Goal: Find contact information: Find contact information

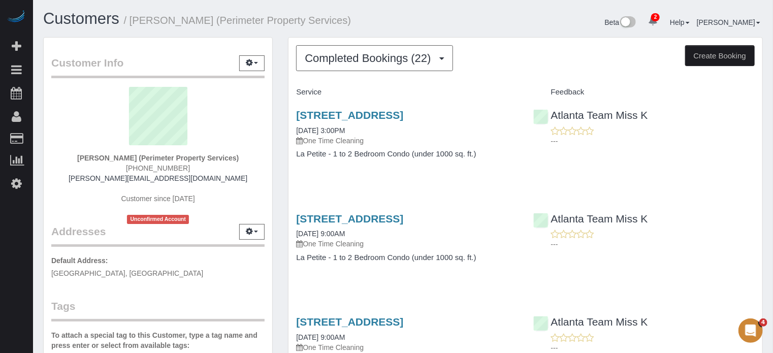
click at [339, 65] on button "Completed Bookings (22)" at bounding box center [374, 58] width 157 height 26
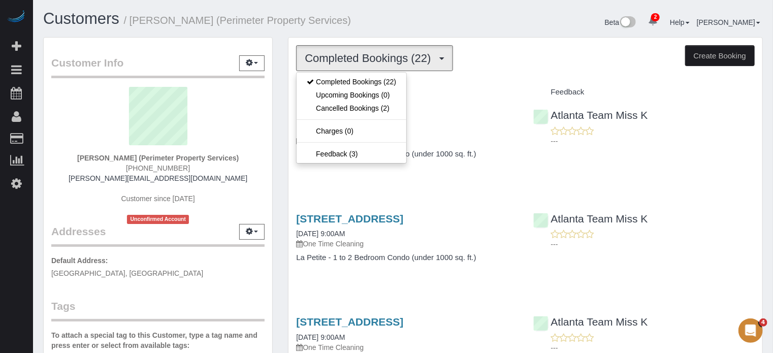
click at [335, 31] on div "Customers / Arthur Roche (Perimeter Property Services)" at bounding box center [220, 21] width 368 height 22
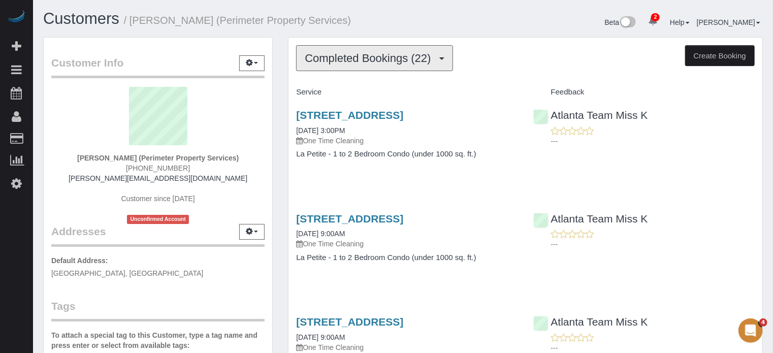
click at [348, 69] on button "Completed Bookings (22)" at bounding box center [374, 58] width 157 height 26
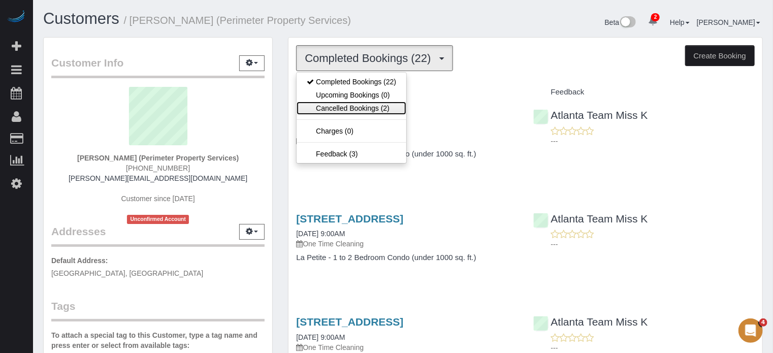
click at [348, 103] on link "Cancelled Bookings (2)" at bounding box center [352, 108] width 110 height 13
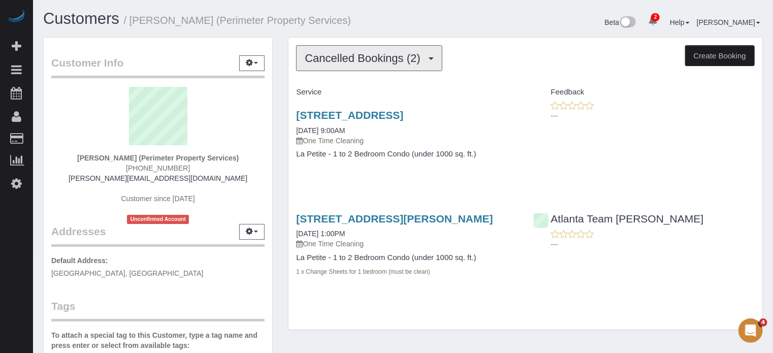
click at [345, 58] on span "Cancelled Bookings (2)" at bounding box center [365, 58] width 120 height 13
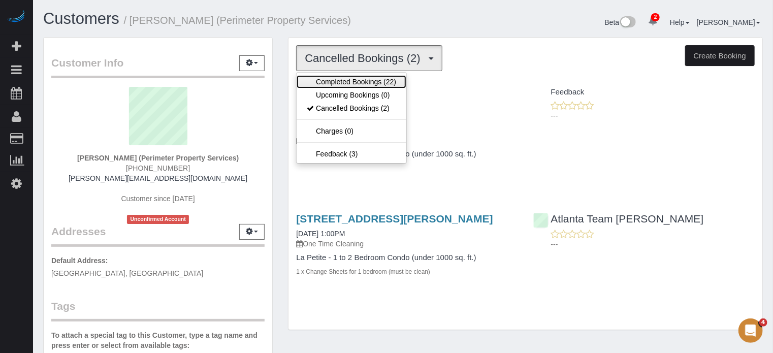
click at [348, 76] on link "Completed Bookings (22)" at bounding box center [352, 81] width 110 height 13
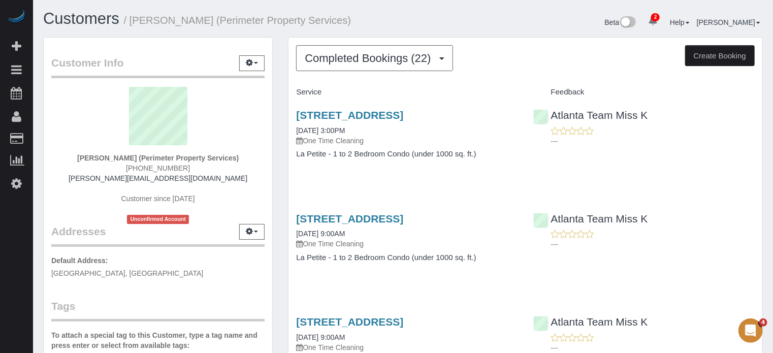
click at [318, 64] on span "Completed Bookings (22)" at bounding box center [370, 58] width 131 height 13
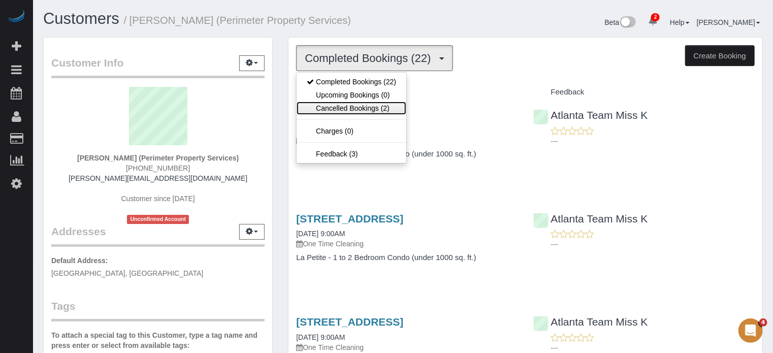
click at [323, 112] on link "Cancelled Bookings (2)" at bounding box center [352, 108] width 110 height 13
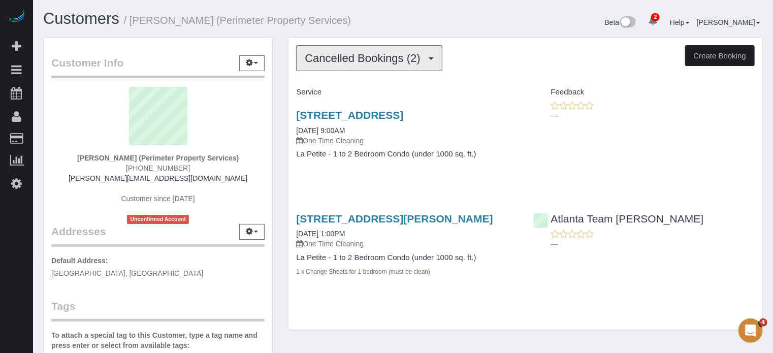
click at [333, 52] on span "Cancelled Bookings (2)" at bounding box center [365, 58] width 120 height 13
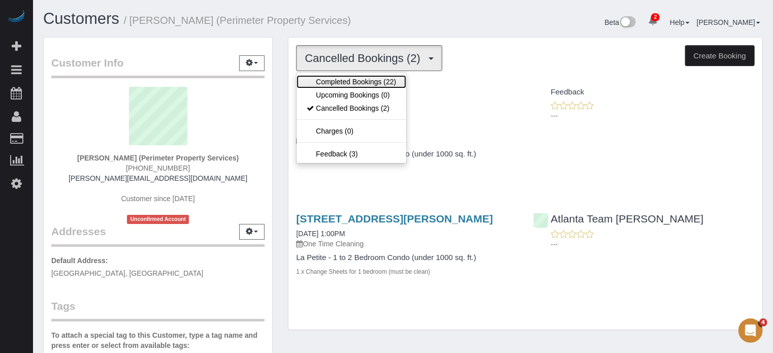
click at [336, 77] on link "Completed Bookings (22)" at bounding box center [352, 81] width 110 height 13
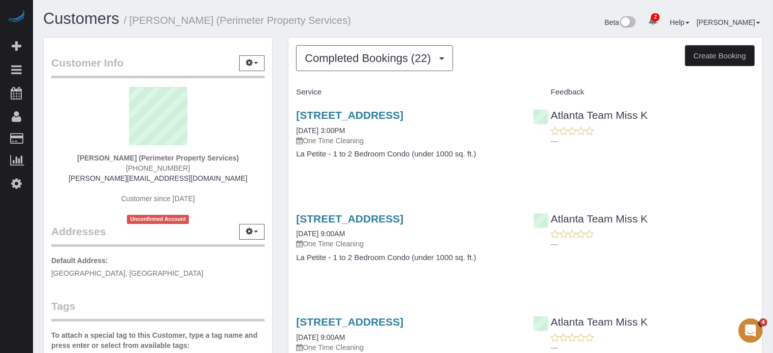
click at [329, 63] on span "Completed Bookings (22)" at bounding box center [370, 58] width 131 height 13
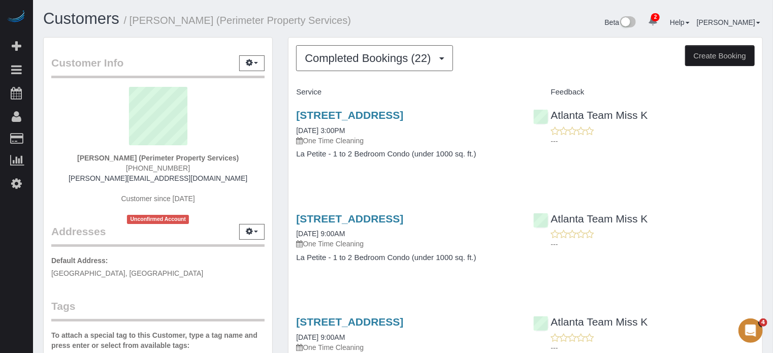
drag, startPoint x: 229, startPoint y: 160, endPoint x: 136, endPoint y: 155, distance: 93.1
click at [136, 155] on strong "Arthur Roche (Perimeter Property Services)" at bounding box center [158, 158] width 162 height 8
copy strong "Perimeter Property Services"
drag, startPoint x: 205, startPoint y: 179, endPoint x: 118, endPoint y: 180, distance: 87.4
click at [118, 180] on div "Arthur Roche (Perimeter Property Services) 404-736-7139 arthur@perimeterps.com …" at bounding box center [157, 155] width 213 height 137
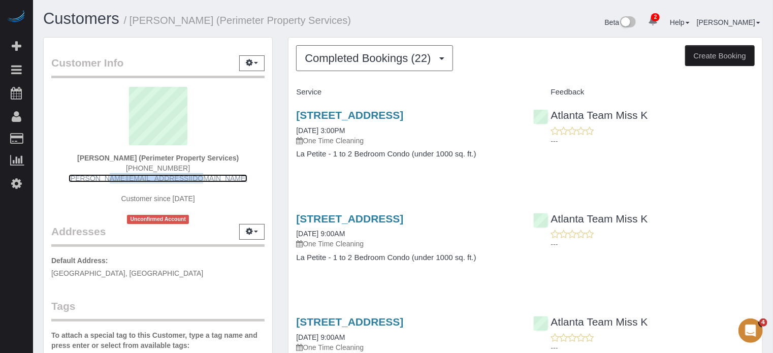
copy link "arthur@perimeterps.com"
drag, startPoint x: 134, startPoint y: 154, endPoint x: 229, endPoint y: 161, distance: 94.8
click at [229, 161] on strong "Arthur Roche (Perimeter Property Services)" at bounding box center [158, 158] width 162 height 8
copy strong "Perimeter Property Services"
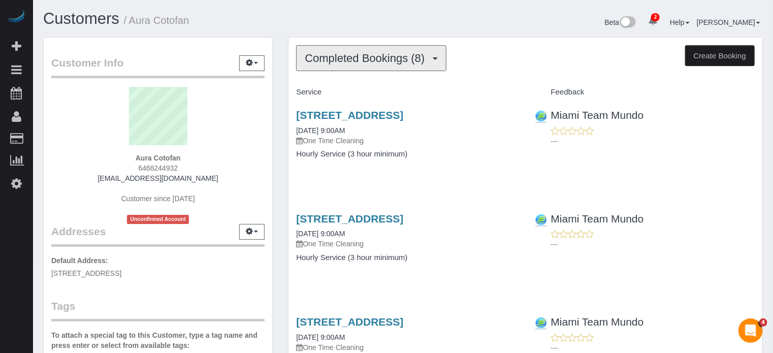
click at [332, 57] on span "Completed Bookings (8)" at bounding box center [367, 58] width 125 height 13
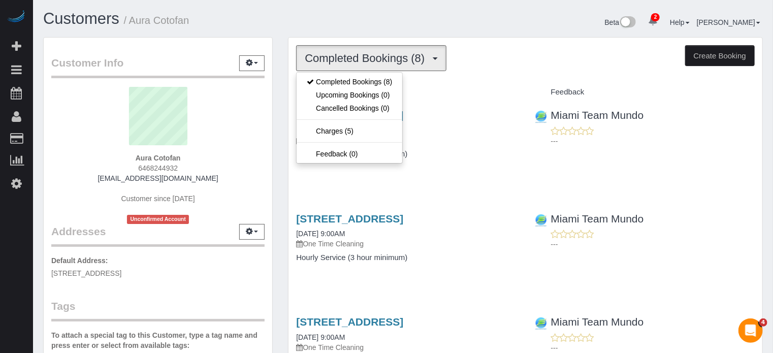
click at [328, 30] on div "Customers / Aura Cotofan" at bounding box center [220, 21] width 368 height 22
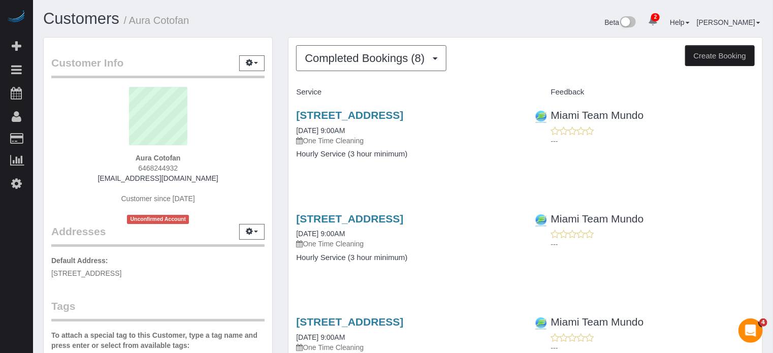
drag, startPoint x: 207, startPoint y: 181, endPoint x: 97, endPoint y: 178, distance: 110.3
click at [97, 178] on div "Aura Cotofan 6468244932 aura.cotofan@gmail.com Customer since 2018 Unconfirmed …" at bounding box center [157, 155] width 213 height 137
copy link "aura.cotofan@gmail.com"
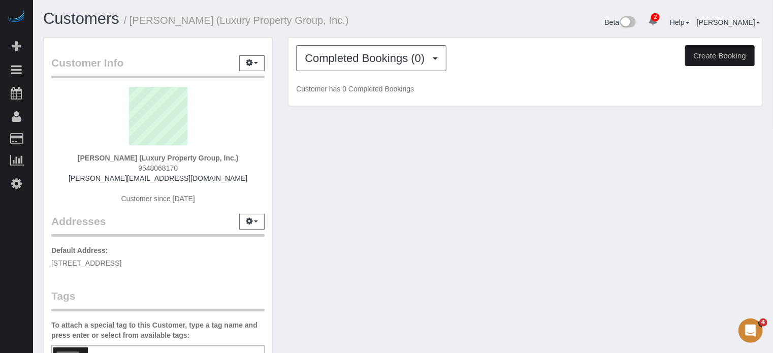
click at [751, 195] on div "Customer Info Edit Contact Info Send Message Email Preferences Special Sales Ta…" at bounding box center [403, 286] width 735 height 499
click at [332, 61] on span "Completed Bookings (0)" at bounding box center [367, 58] width 125 height 13
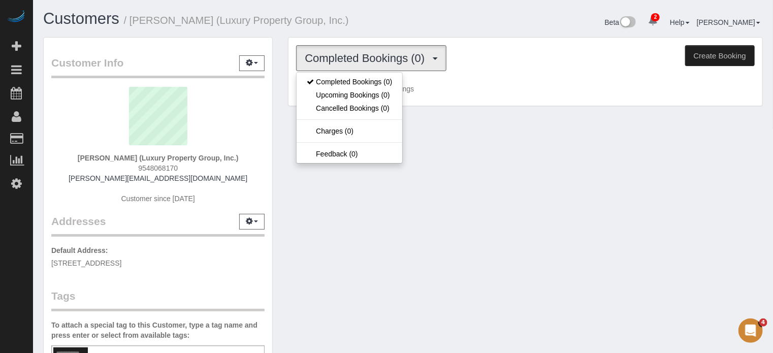
click at [278, 80] on div "Customer Info Edit Contact Info Send Message Email Preferences Special Sales Ta…" at bounding box center [158, 286] width 245 height 499
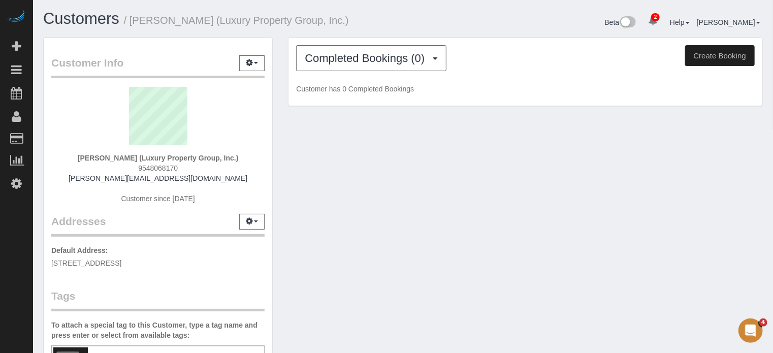
drag, startPoint x: 133, startPoint y: 159, endPoint x: 227, endPoint y: 162, distance: 93.6
click at [227, 162] on div "Brett Howell (Luxury Property Group, Inc.) 9548068170 brett@luxurypropertygroup…" at bounding box center [157, 150] width 213 height 127
copy strong "Luxury Property Group, Inc."
drag, startPoint x: 220, startPoint y: 178, endPoint x: 127, endPoint y: 180, distance: 93.0
click at [127, 180] on div "Brett Howell (Luxury Property Group, Inc.) 9548068170 brett@luxurypropertygroup…" at bounding box center [157, 150] width 213 height 127
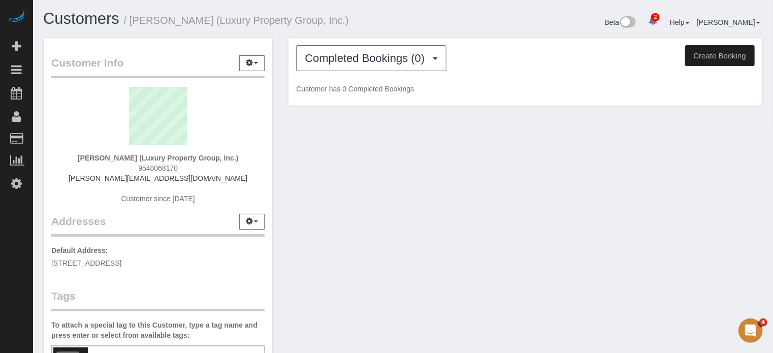
drag, startPoint x: 127, startPoint y: 180, endPoint x: 112, endPoint y: 193, distance: 19.1
click at [112, 193] on div "Brett Howell (Luxury Property Group, Inc.) 9548068170 brett@luxurypropertygroup…" at bounding box center [157, 150] width 213 height 127
drag, startPoint x: 215, startPoint y: 178, endPoint x: 126, endPoint y: 181, distance: 90.0
click at [126, 181] on div "Brett Howell (Luxury Property Group, Inc.) 9548068170 brett@luxurypropertygroup…" at bounding box center [157, 150] width 213 height 127
copy link "luxurypropertygroupinc.com"
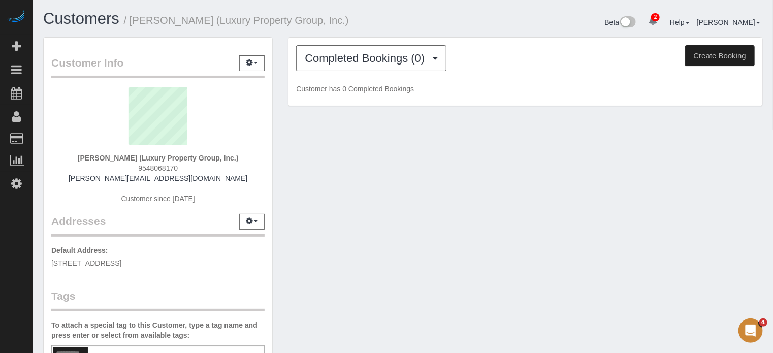
click at [113, 160] on strong "Brett Howell (Luxury Property Group, Inc.)" at bounding box center [158, 158] width 161 height 8
drag, startPoint x: 222, startPoint y: 174, endPoint x: 98, endPoint y: 180, distance: 123.7
click at [98, 180] on div "Brett Howell (Luxury Property Group, Inc.) 9548068170 brett@luxurypropertygroup…" at bounding box center [157, 150] width 213 height 127
copy link "brett@luxurypropertygroupinc.com"
click at [171, 157] on strong "Brett Howell (Luxury Property Group, Inc.)" at bounding box center [158, 158] width 161 height 8
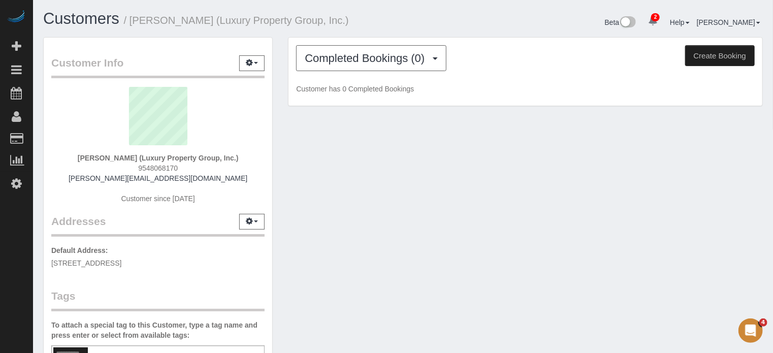
drag, startPoint x: 133, startPoint y: 155, endPoint x: 227, endPoint y: 159, distance: 94.1
click at [227, 159] on strong "Brett Howell (Luxury Property Group, Inc.)" at bounding box center [158, 158] width 161 height 8
copy strong "Luxury Property Group, Inc."
click at [525, 341] on div "Customer Info Edit Contact Info Send Message Email Preferences Special Sales Ta…" at bounding box center [403, 286] width 735 height 499
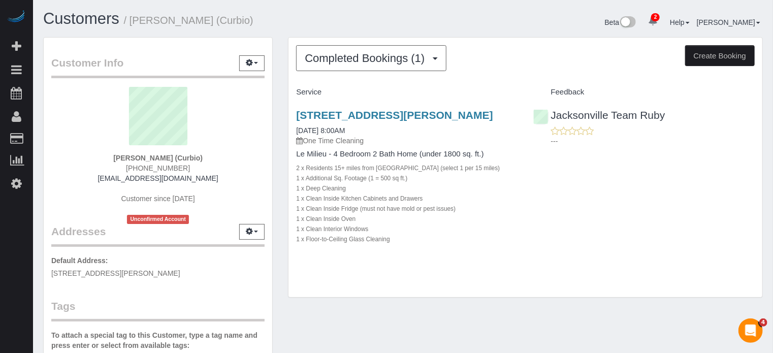
click at [123, 155] on strong "Cameron Gilbert (Curbio)" at bounding box center [157, 158] width 89 height 8
click at [146, 155] on strong "Cameron Gilbert (Curbio)" at bounding box center [157, 158] width 89 height 8
drag, startPoint x: 201, startPoint y: 178, endPoint x: 125, endPoint y: 174, distance: 76.3
click at [125, 174] on div "Cameron Gilbert (Curbio) +1 240 997 3182 cgilbert@curbio.com Customer since 202…" at bounding box center [157, 155] width 213 height 137
copy link "cgilbert@curbio.com"
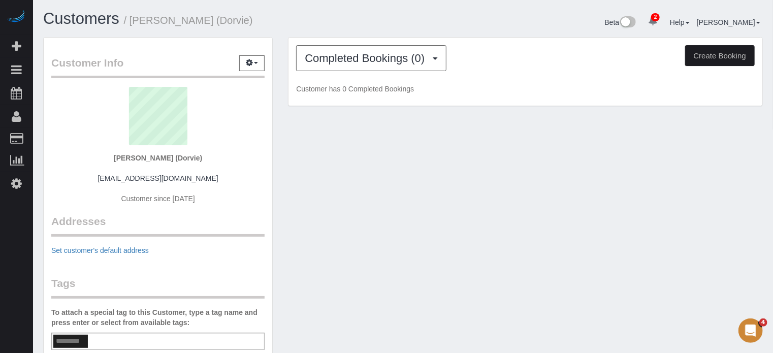
click at [171, 159] on strong "Cat Murphy (Dorvie)" at bounding box center [158, 158] width 88 height 8
copy strong "Dorvie"
click at [406, 50] on button "Completed Bookings (0)" at bounding box center [371, 58] width 150 height 26
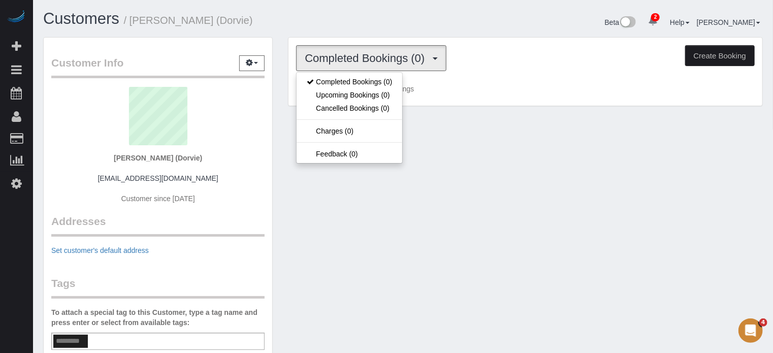
click at [391, 29] on div "Customers / Cat Murphy (Dorvie)" at bounding box center [220, 21] width 368 height 22
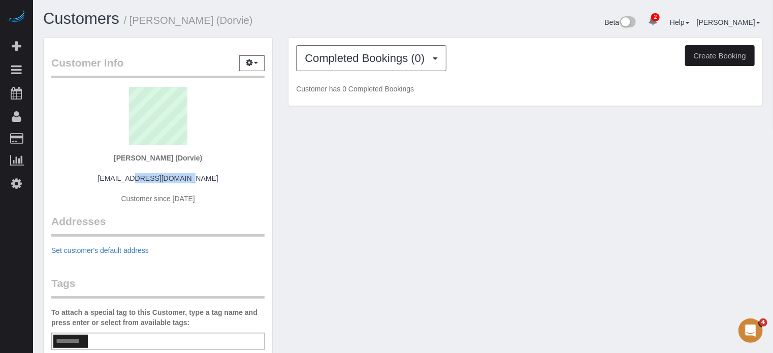
drag, startPoint x: 196, startPoint y: 179, endPoint x: 122, endPoint y: 179, distance: 73.7
click at [122, 179] on div "Cat Murphy (Dorvie) cat@dorvie.com Customer since 2023" at bounding box center [157, 150] width 213 height 127
copy link "cat@dorvie.com"
